Goal: Register for event/course

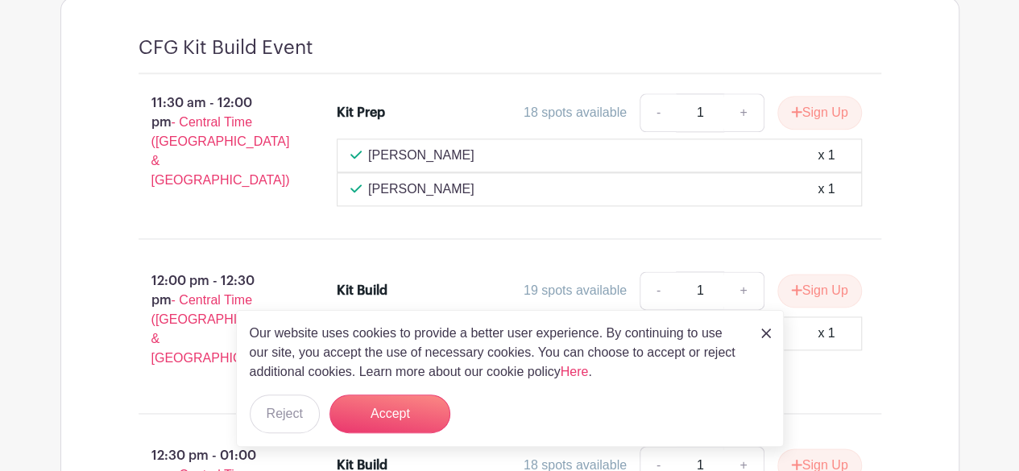
scroll to position [975, 0]
click at [398, 409] on button "Accept" at bounding box center [390, 414] width 121 height 39
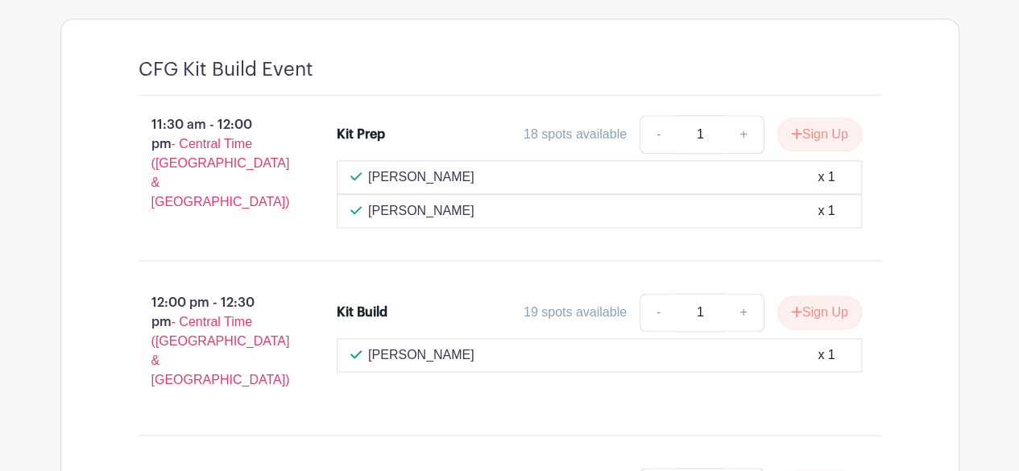
scroll to position [951, 0]
click at [812, 141] on button "Sign Up" at bounding box center [819, 136] width 85 height 34
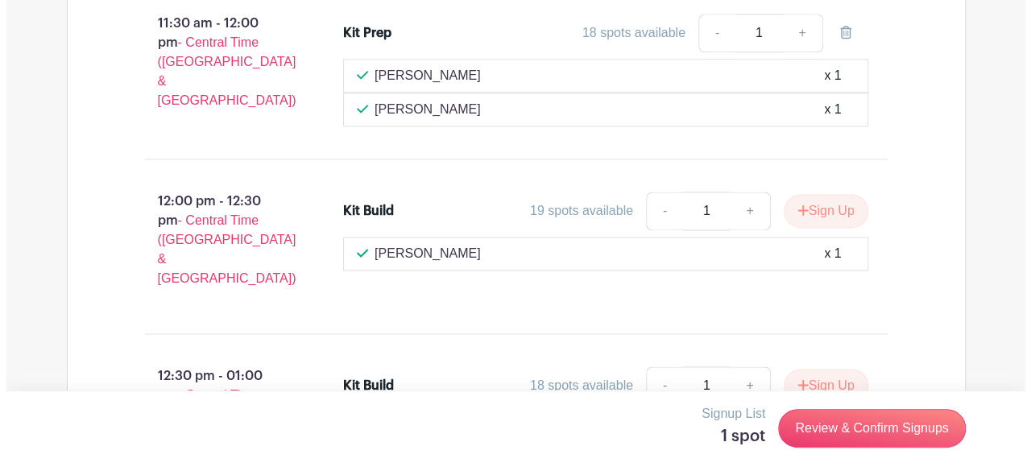
scroll to position [1050, 0]
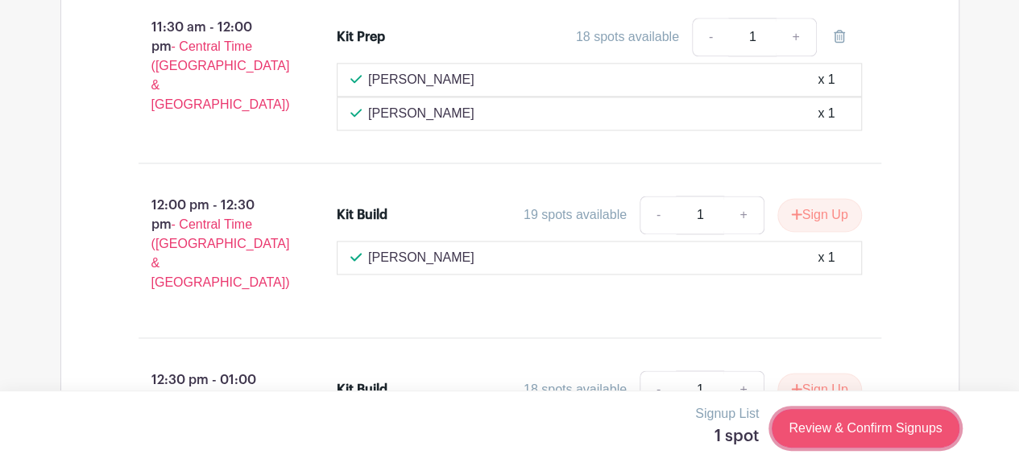
click at [889, 436] on link "Review & Confirm Signups" at bounding box center [865, 428] width 187 height 39
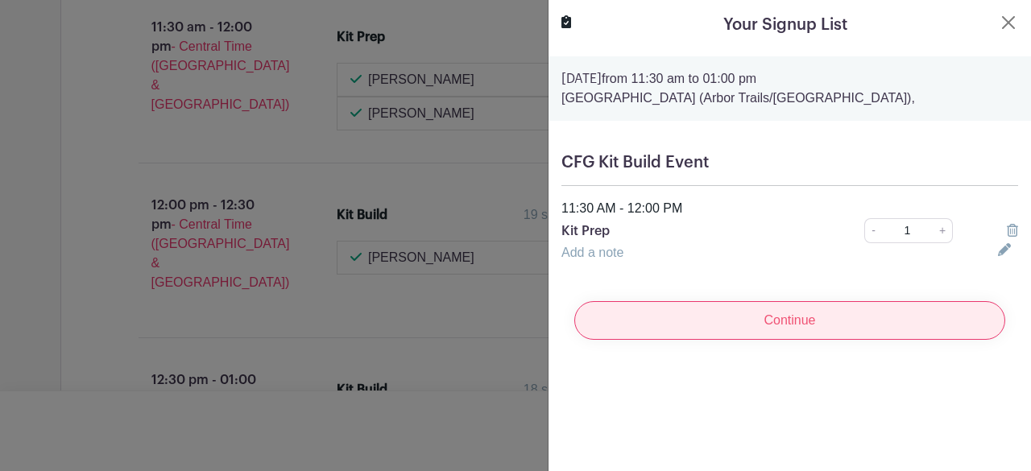
click at [677, 310] on input "Continue" at bounding box center [789, 320] width 431 height 39
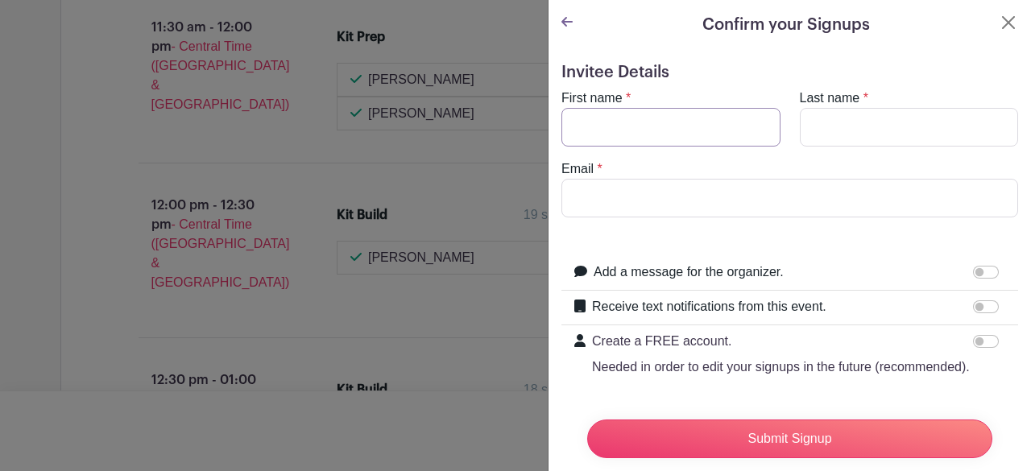
click at [643, 133] on input "First name" at bounding box center [671, 127] width 219 height 39
type input "[PERSON_NAME]"
type input "DOCKREY"
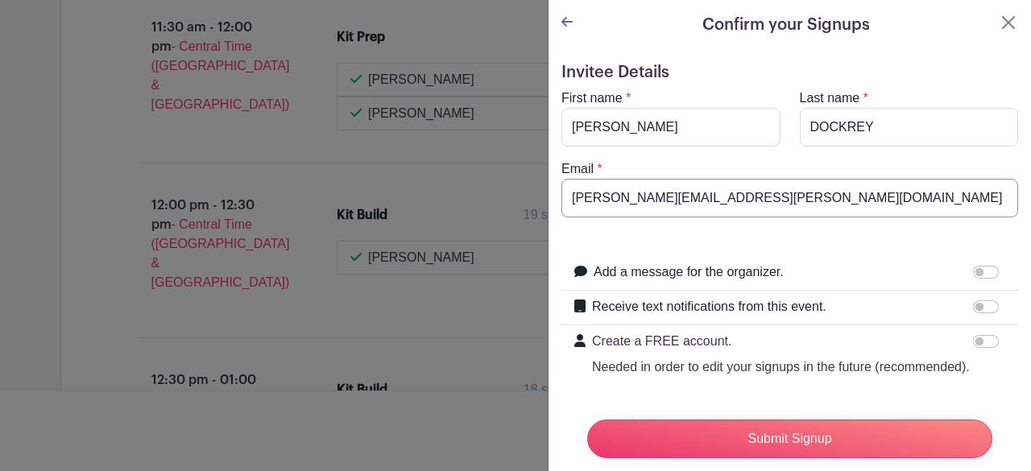
scroll to position [70, 0]
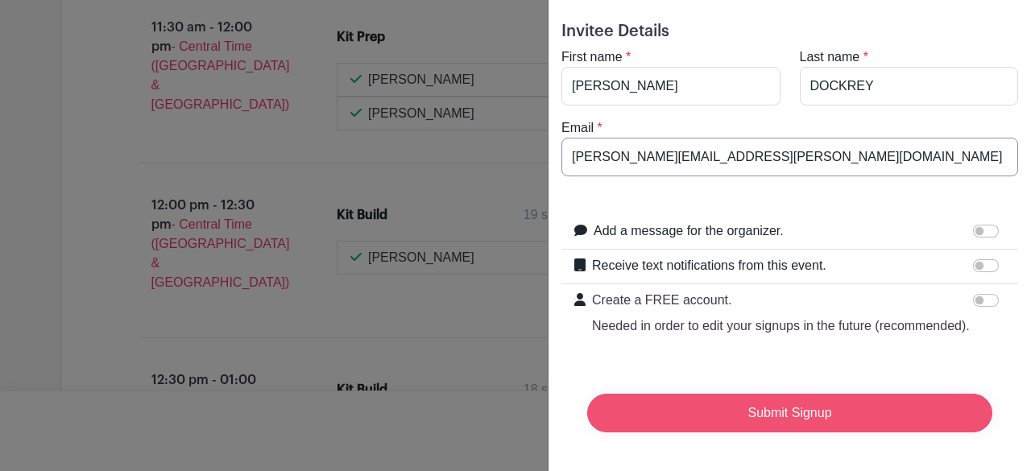
type input "[PERSON_NAME][EMAIL_ADDRESS][PERSON_NAME][DOMAIN_NAME]"
click at [704, 403] on input "Submit Signup" at bounding box center [789, 413] width 405 height 39
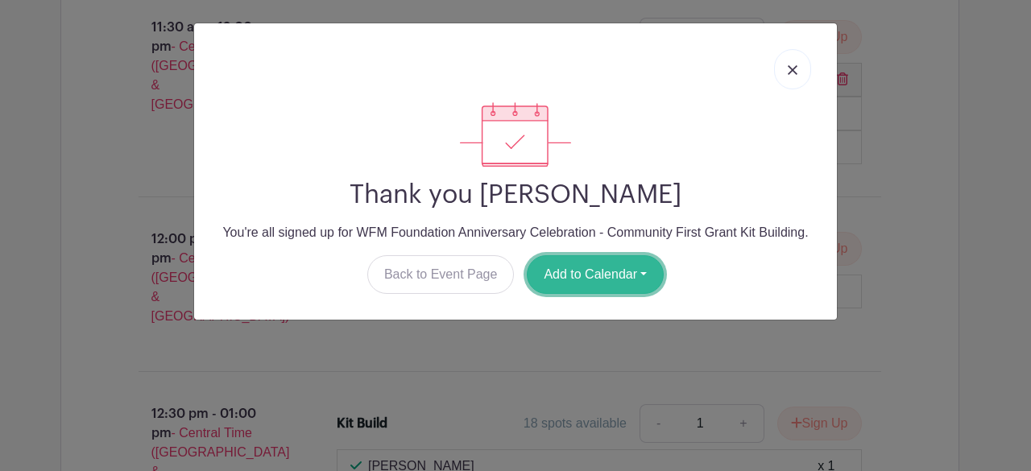
click at [617, 272] on button "Add to Calendar" at bounding box center [595, 274] width 137 height 39
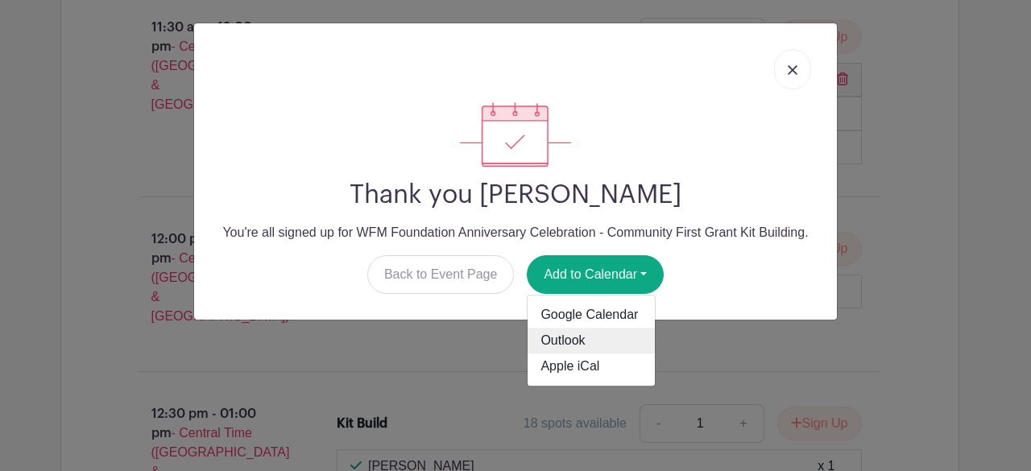
click at [577, 331] on link "Outlook" at bounding box center [591, 342] width 127 height 26
